Goal: Task Accomplishment & Management: Use online tool/utility

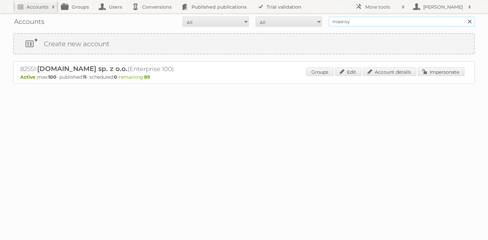
click at [358, 20] on input "maxroy" at bounding box center [402, 22] width 146 height 10
paste input "85536"
type input "85536"
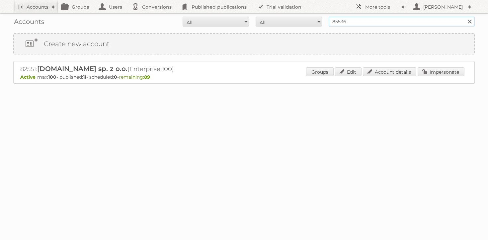
click at [464, 17] on input "Search" at bounding box center [469, 22] width 10 height 10
click at [376, 72] on link "Account details" at bounding box center [389, 71] width 53 height 9
click at [365, 25] on input "85536" at bounding box center [402, 22] width 146 height 10
type input "maxroy"
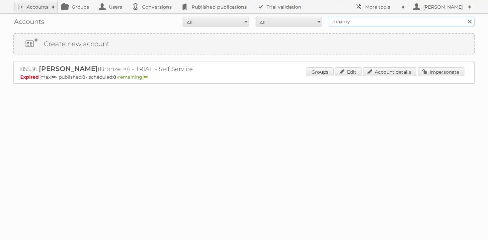
click at [464, 17] on input "Search" at bounding box center [469, 22] width 10 height 10
click at [432, 71] on link "Impersonate" at bounding box center [441, 71] width 47 height 9
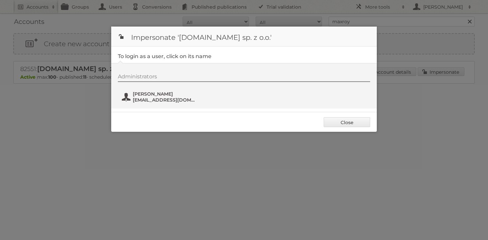
click at [155, 90] on button "[PERSON_NAME] [EMAIL_ADDRESS][DOMAIN_NAME]" at bounding box center [160, 96] width 78 height 13
